Goal: Task Accomplishment & Management: Complete application form

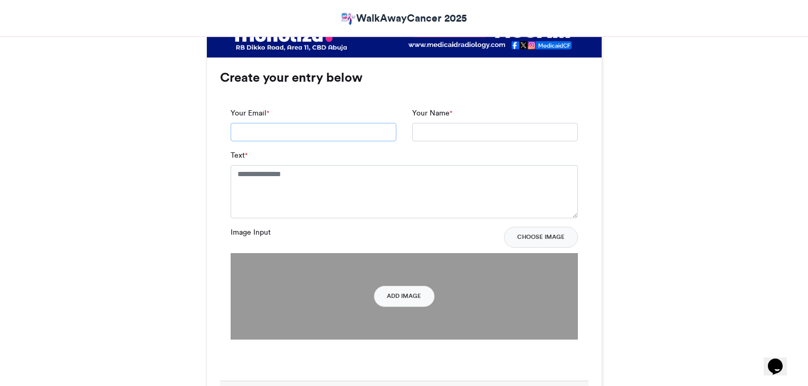
click at [342, 133] on input "Your Email *" at bounding box center [314, 132] width 166 height 19
type input "**********"
click at [469, 138] on input "Your Name *" at bounding box center [495, 132] width 166 height 19
type input "******"
click at [434, 179] on textarea "Text *" at bounding box center [404, 191] width 347 height 53
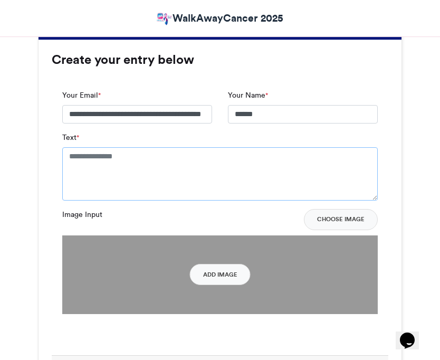
click at [144, 152] on textarea "Text *" at bounding box center [220, 173] width 316 height 53
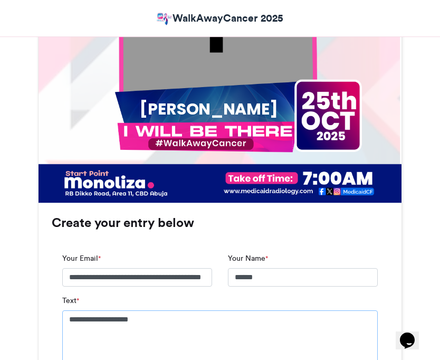
scroll to position [505, 0]
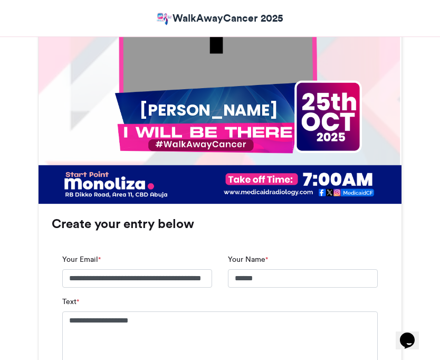
click at [285, 116] on div "[PERSON_NAME]" at bounding box center [208, 110] width 197 height 22
click at [287, 111] on div "[PERSON_NAME]" at bounding box center [208, 110] width 197 height 22
click at [288, 110] on div "[PERSON_NAME]" at bounding box center [208, 110] width 197 height 22
click at [164, 319] on textarea "**********" at bounding box center [220, 342] width 316 height 62
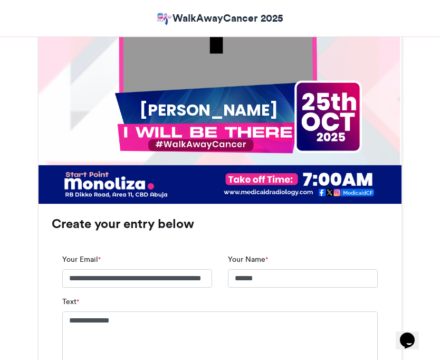
click at [153, 112] on div "[PERSON_NAME]" at bounding box center [208, 110] width 197 height 22
click at [155, 112] on div "[PERSON_NAME]" at bounding box center [208, 110] width 197 height 22
click at [160, 106] on div "[PERSON_NAME]" at bounding box center [208, 110] width 197 height 22
click at [71, 322] on textarea "**********" at bounding box center [220, 342] width 316 height 62
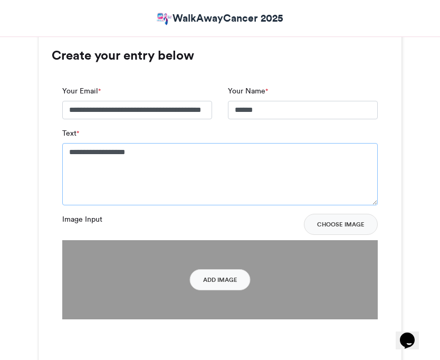
scroll to position [692, 0]
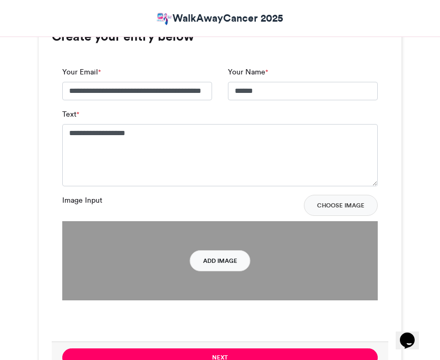
click at [229, 255] on button "Add Image" at bounding box center [220, 260] width 61 height 21
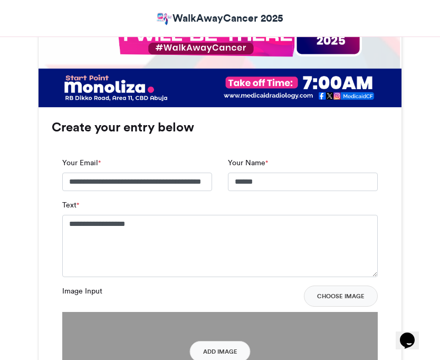
scroll to position [614, 0]
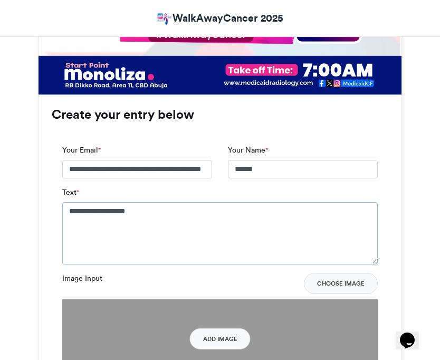
click at [107, 215] on textarea "**********" at bounding box center [220, 233] width 316 height 62
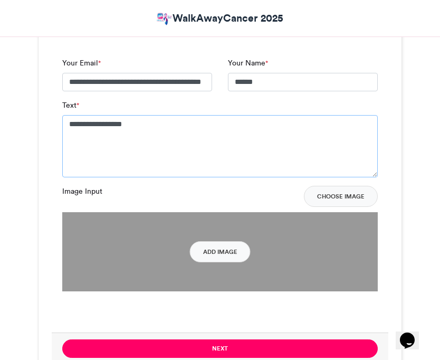
scroll to position [708, 0]
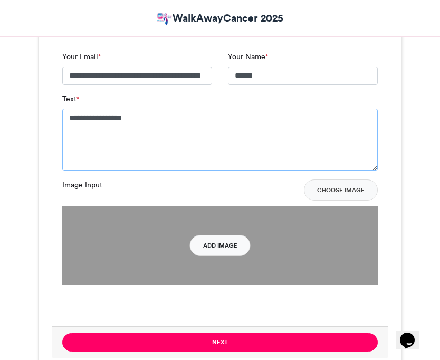
type textarea "**********"
click at [230, 235] on button "Add Image" at bounding box center [220, 245] width 61 height 21
click at [224, 244] on button "Add Image" at bounding box center [220, 245] width 61 height 21
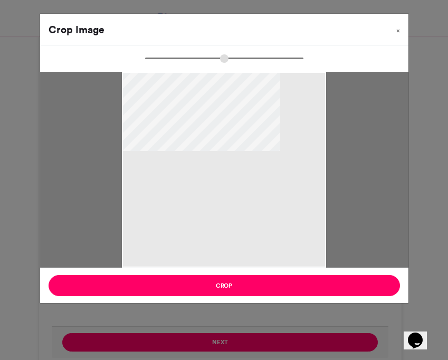
type input "*****"
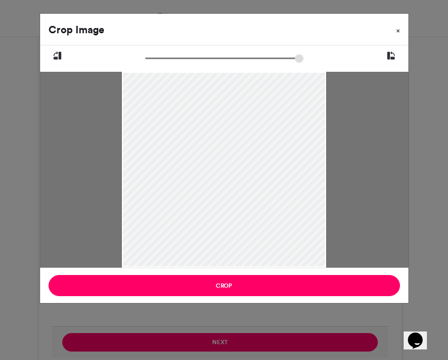
click at [399, 27] on span "×" at bounding box center [398, 30] width 4 height 6
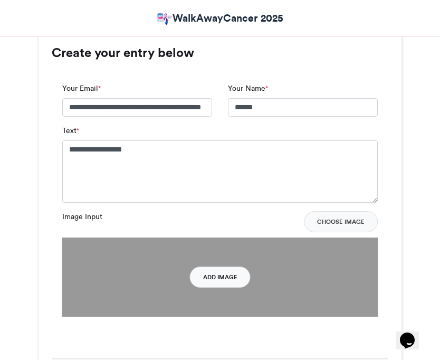
scroll to position [739, 0]
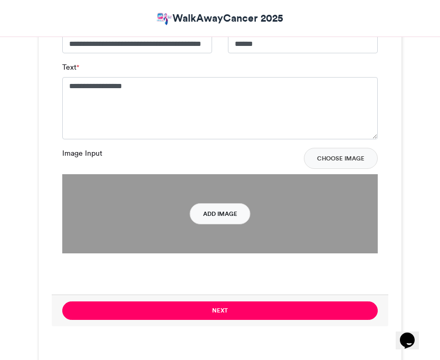
click at [217, 222] on button "Add Image" at bounding box center [220, 213] width 61 height 21
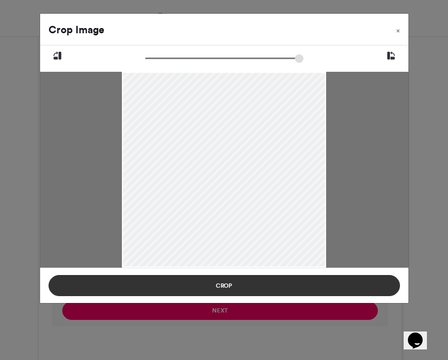
click at [271, 282] on button "Crop" at bounding box center [224, 285] width 351 height 21
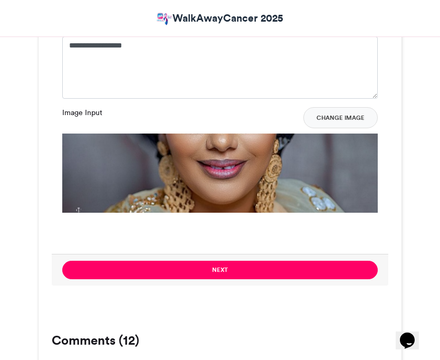
scroll to position [830, 0]
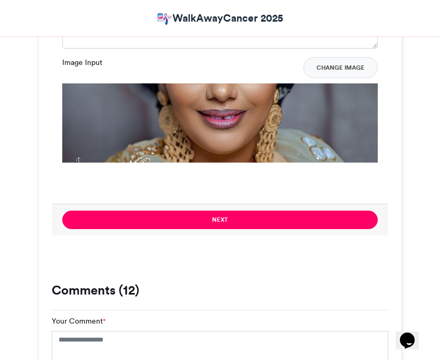
click at [238, 153] on img at bounding box center [220, 234] width 316 height 303
click at [276, 112] on img at bounding box center [220, 234] width 316 height 303
click at [324, 67] on button "Change Image" at bounding box center [340, 67] width 74 height 21
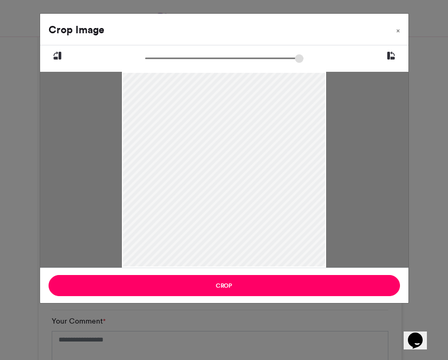
drag, startPoint x: 269, startPoint y: 157, endPoint x: 275, endPoint y: 226, distance: 69.5
click at [275, 226] on div at bounding box center [224, 199] width 204 height 255
click at [275, 222] on div at bounding box center [224, 194] width 204 height 255
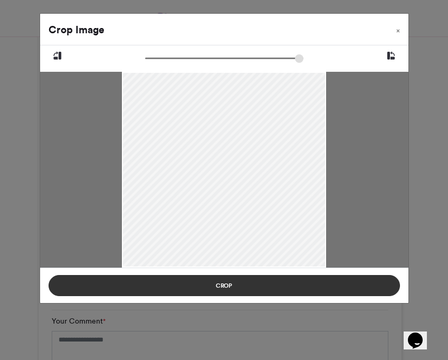
click at [276, 294] on button "Crop" at bounding box center [224, 285] width 351 height 21
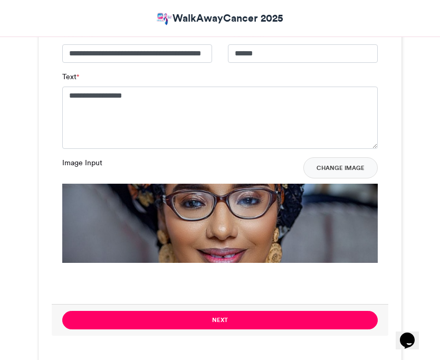
scroll to position [742, 0]
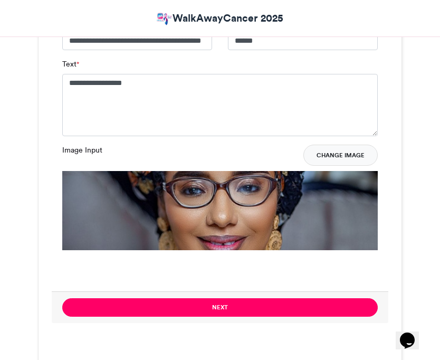
click at [340, 155] on button "Change Image" at bounding box center [340, 155] width 74 height 21
click at [300, 206] on img at bounding box center [220, 322] width 316 height 303
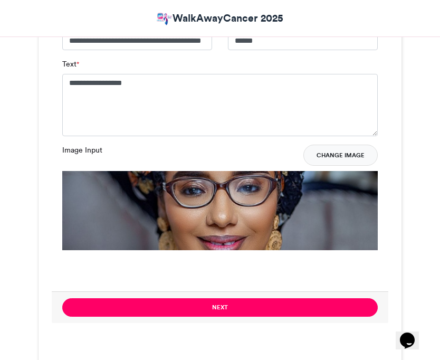
click at [330, 153] on button "Change Image" at bounding box center [340, 155] width 74 height 21
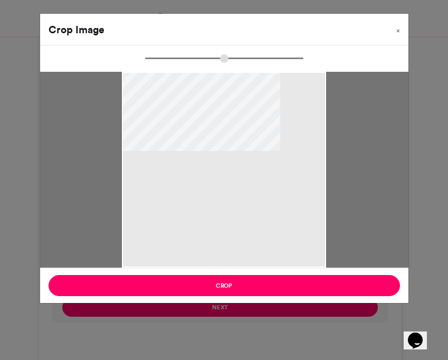
type input "******"
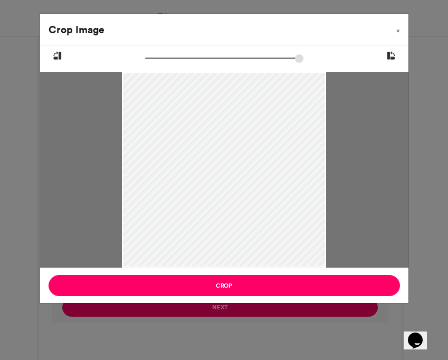
drag, startPoint x: 246, startPoint y: 144, endPoint x: 251, endPoint y: 251, distance: 106.7
click at [251, 251] on div at bounding box center [224, 198] width 204 height 255
drag, startPoint x: 257, startPoint y: 157, endPoint x: 284, endPoint y: 257, distance: 104.3
click at [284, 257] on div at bounding box center [224, 199] width 204 height 255
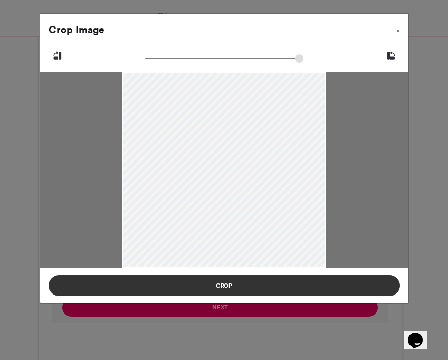
click at [280, 288] on button "Crop" at bounding box center [224, 285] width 351 height 21
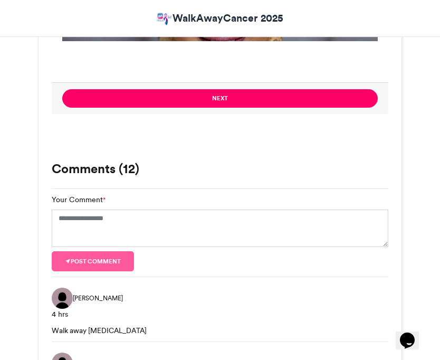
scroll to position [954, 0]
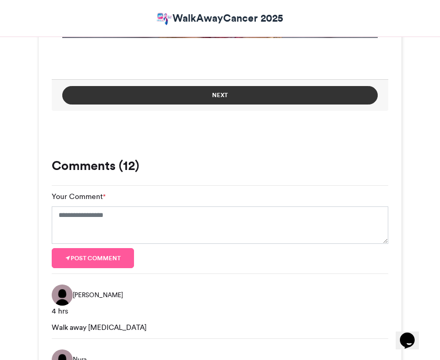
click at [316, 93] on button "Next" at bounding box center [220, 95] width 316 height 18
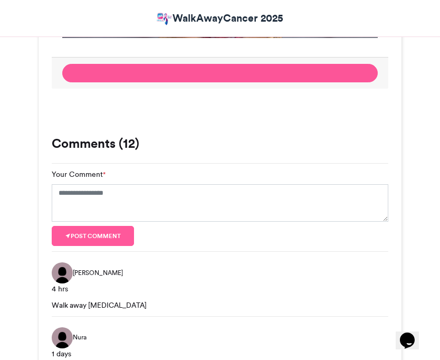
scroll to position [652, 0]
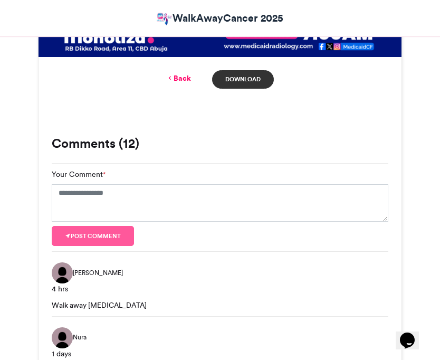
click at [247, 73] on link "Download" at bounding box center [243, 79] width 62 height 18
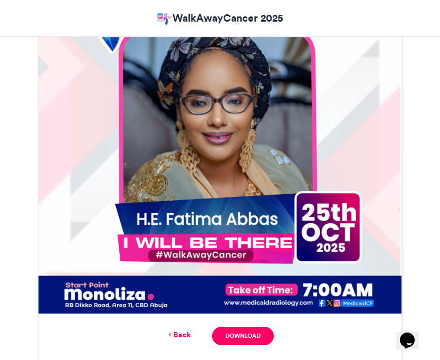
scroll to position [398, 0]
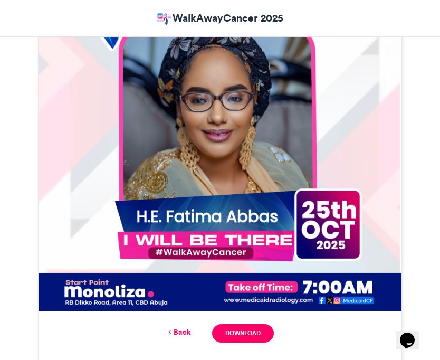
click at [187, 333] on link "Back" at bounding box center [178, 332] width 25 height 11
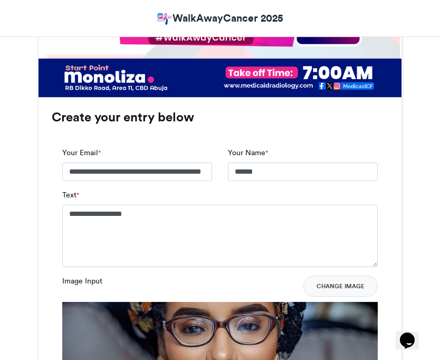
scroll to position [615, 0]
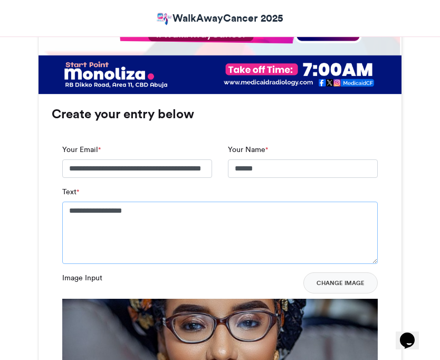
drag, startPoint x: 154, startPoint y: 218, endPoint x: 75, endPoint y: 218, distance: 78.1
click at [75, 218] on textarea "**********" at bounding box center [220, 233] width 316 height 62
drag, startPoint x: 72, startPoint y: 215, endPoint x: 137, endPoint y: 211, distance: 65.0
click at [137, 211] on textarea "**********" at bounding box center [220, 233] width 316 height 62
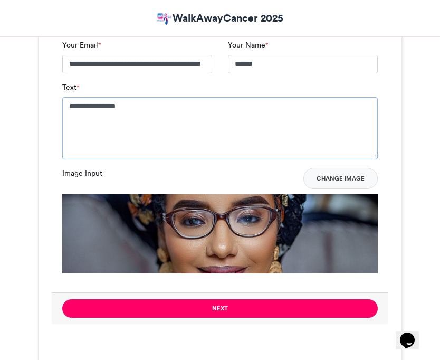
scroll to position [717, 0]
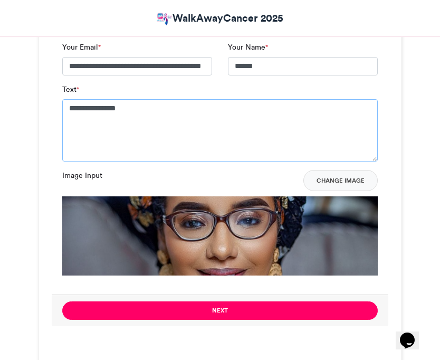
click at [71, 109] on textarea "**********" at bounding box center [220, 130] width 316 height 62
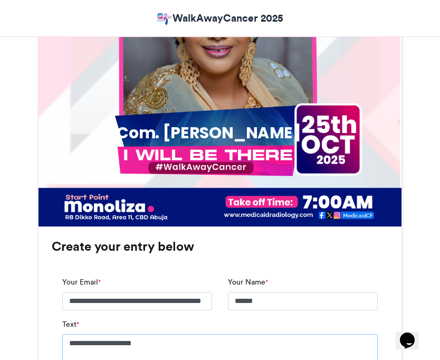
scroll to position [479, 0]
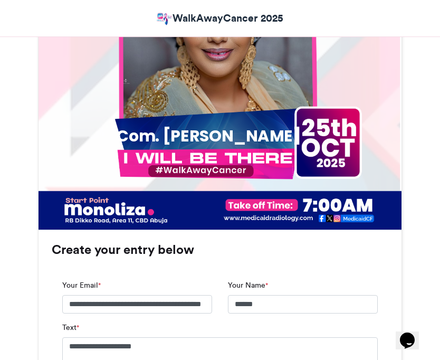
click at [176, 132] on div "Com. [PERSON_NAME]" at bounding box center [208, 136] width 197 height 22
click at [173, 142] on div "Com. [PERSON_NAME]" at bounding box center [208, 136] width 197 height 22
click at [173, 138] on div "Com. [PERSON_NAME]" at bounding box center [208, 136] width 197 height 22
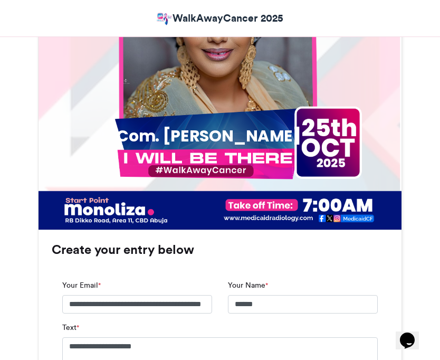
click at [173, 138] on div "Com. [PERSON_NAME]" at bounding box center [208, 136] width 197 height 22
drag, startPoint x: 89, startPoint y: 348, endPoint x: 66, endPoint y: 348, distance: 22.2
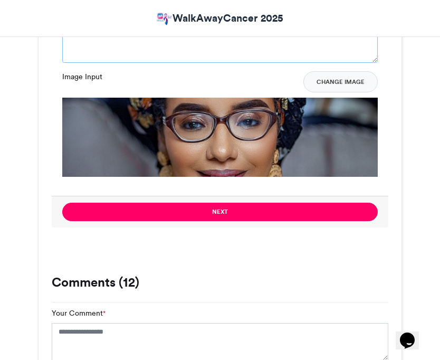
scroll to position [812, 0]
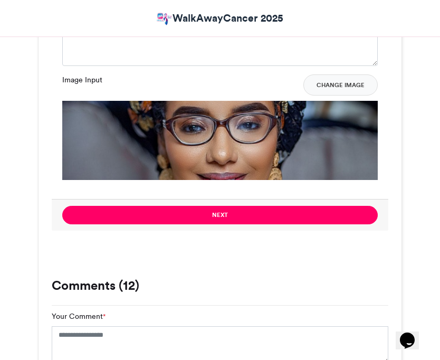
drag, startPoint x: 439, startPoint y: 162, endPoint x: 440, endPoint y: 156, distance: 6.4
click at [439, 148] on div "WalkAwayCancer2025 WalkAwayCancer 2025 [DATE] 342 Views 297 Entries" at bounding box center [220, 221] width 440 height 1779
click at [325, 85] on button "Change Image" at bounding box center [340, 84] width 74 height 21
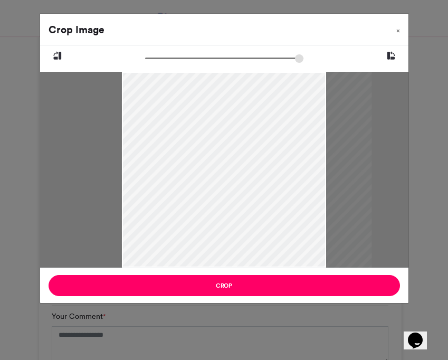
drag, startPoint x: 249, startPoint y: 196, endPoint x: 274, endPoint y: 194, distance: 24.9
click at [274, 194] on div at bounding box center [246, 170] width 250 height 196
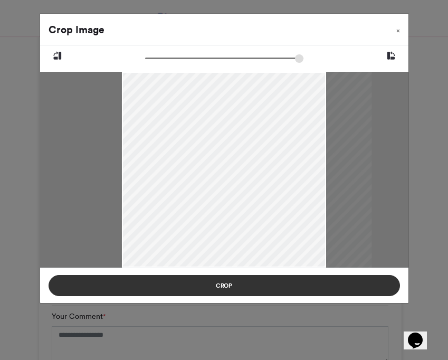
click at [261, 285] on button "Crop" at bounding box center [224, 285] width 351 height 21
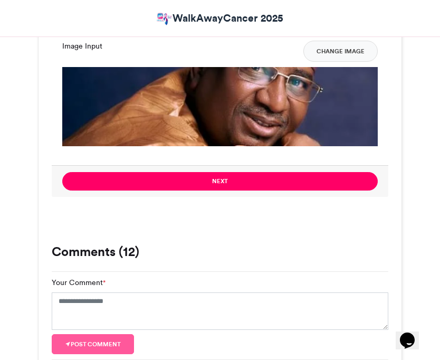
scroll to position [893, 0]
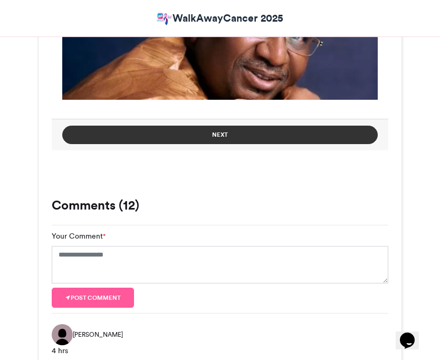
click at [342, 131] on button "Next" at bounding box center [220, 135] width 316 height 18
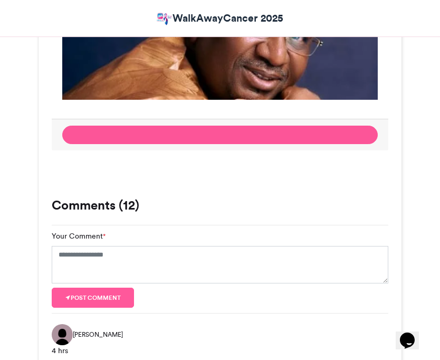
scroll to position [590, 0]
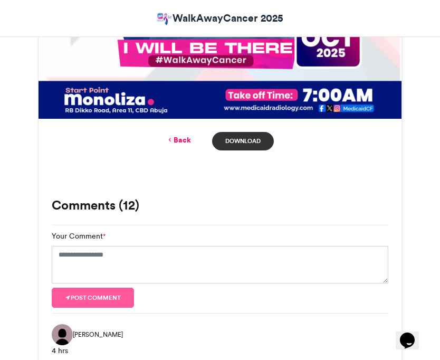
click at [257, 144] on link "Download" at bounding box center [243, 141] width 62 height 18
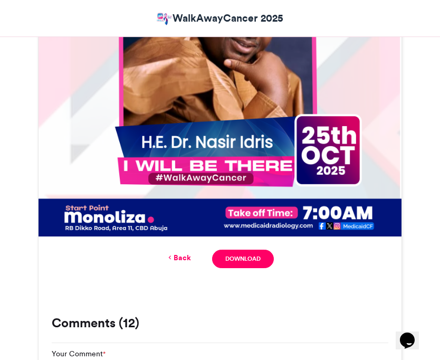
scroll to position [457, 0]
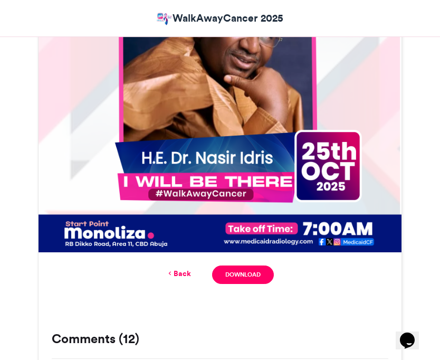
click at [179, 276] on link "Back" at bounding box center [178, 273] width 25 height 11
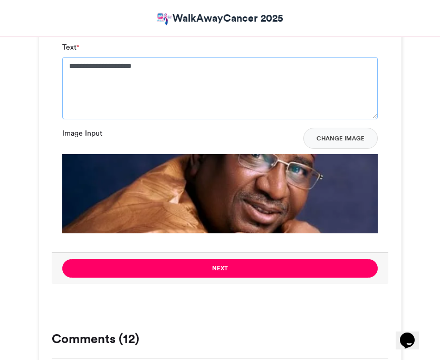
click at [84, 64] on textarea "**********" at bounding box center [220, 88] width 316 height 62
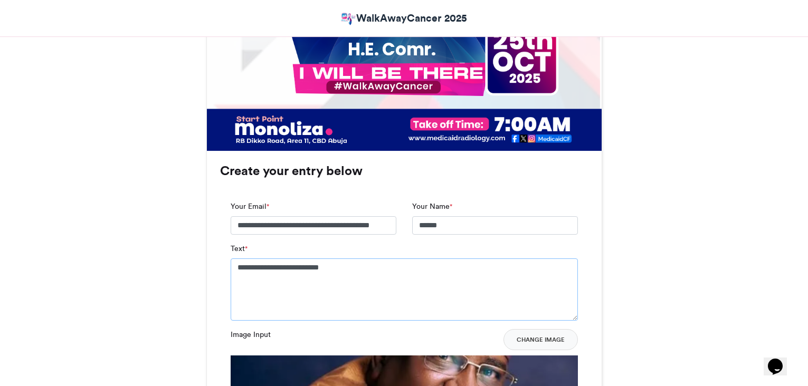
scroll to position [576, 0]
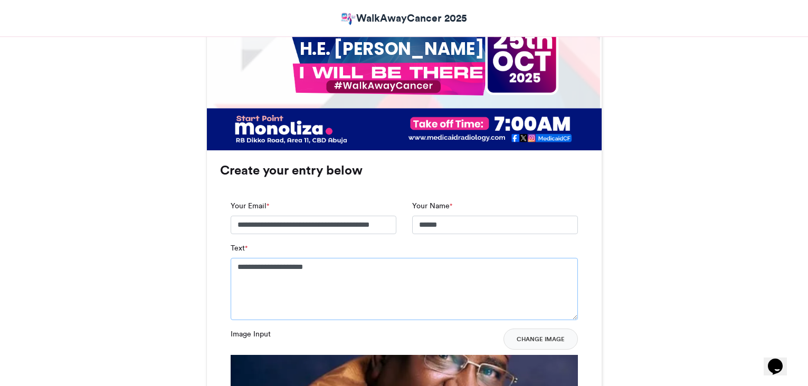
type textarea "**********"
